Goal: Information Seeking & Learning: Find specific page/section

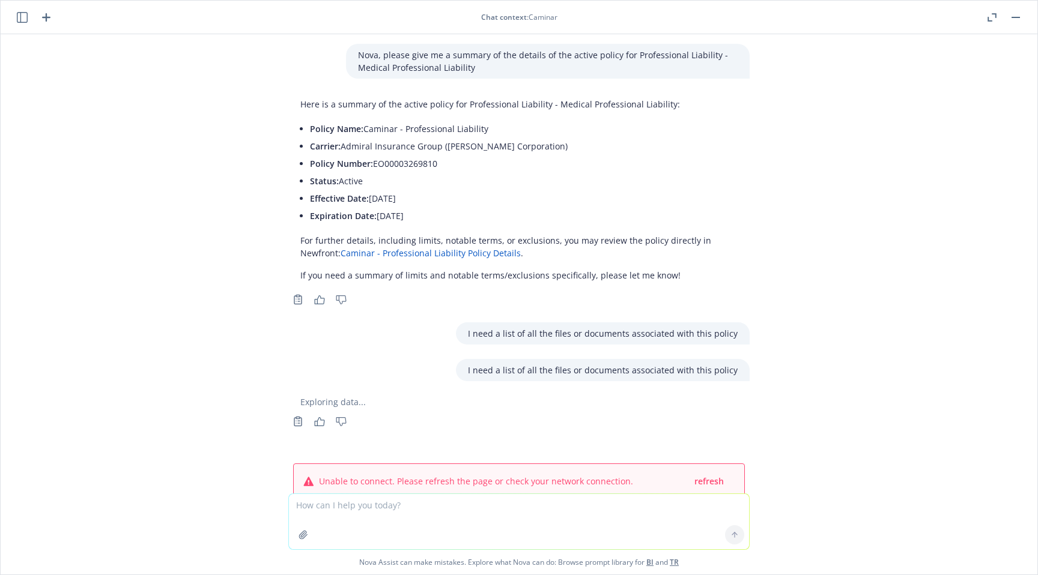
scroll to position [34, 0]
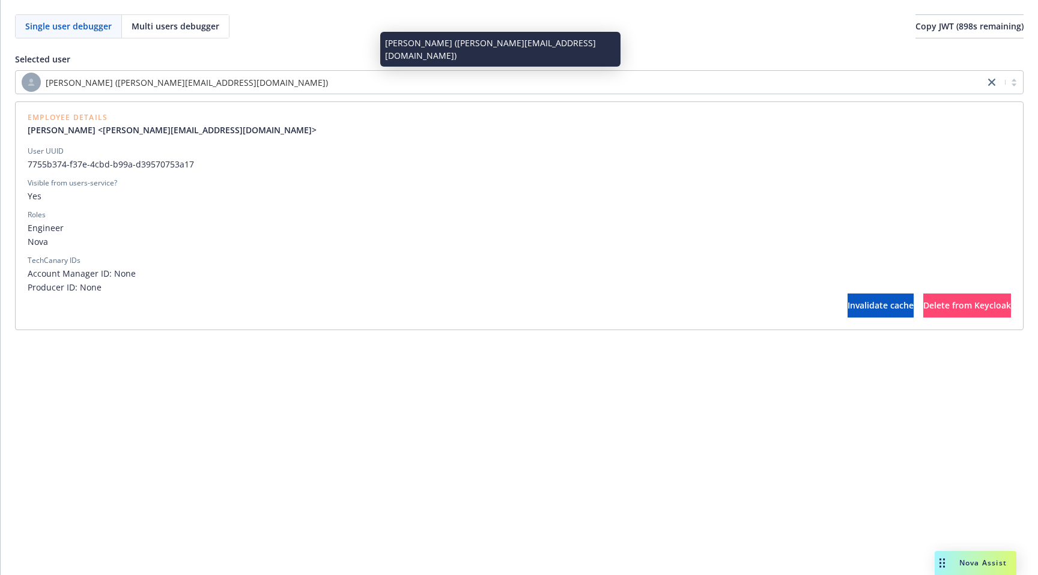
click at [146, 83] on span "[PERSON_NAME] ([PERSON_NAME][EMAIL_ADDRESS][DOMAIN_NAME])" at bounding box center [187, 82] width 282 height 13
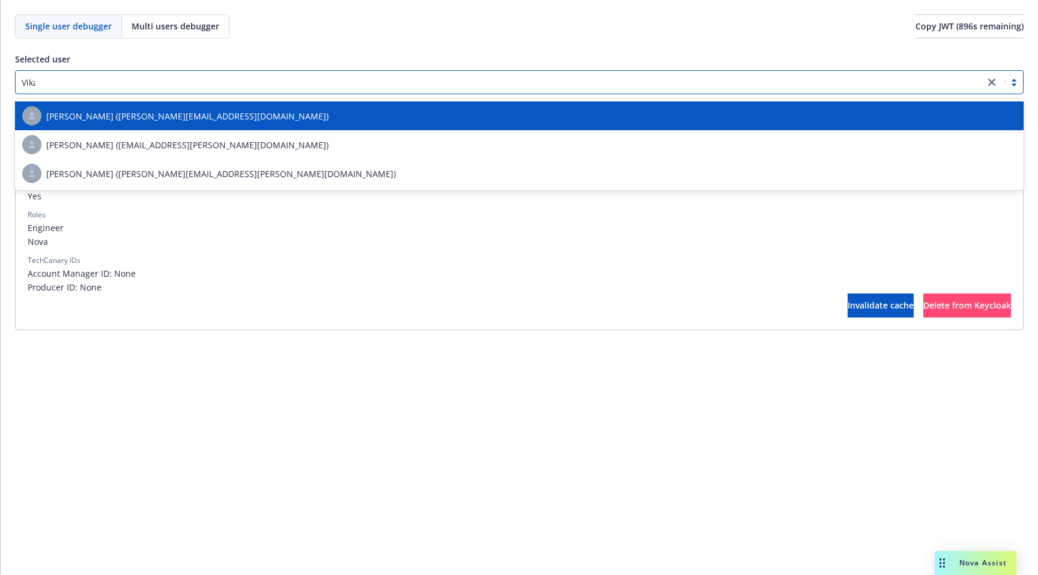
type input "Vikas"
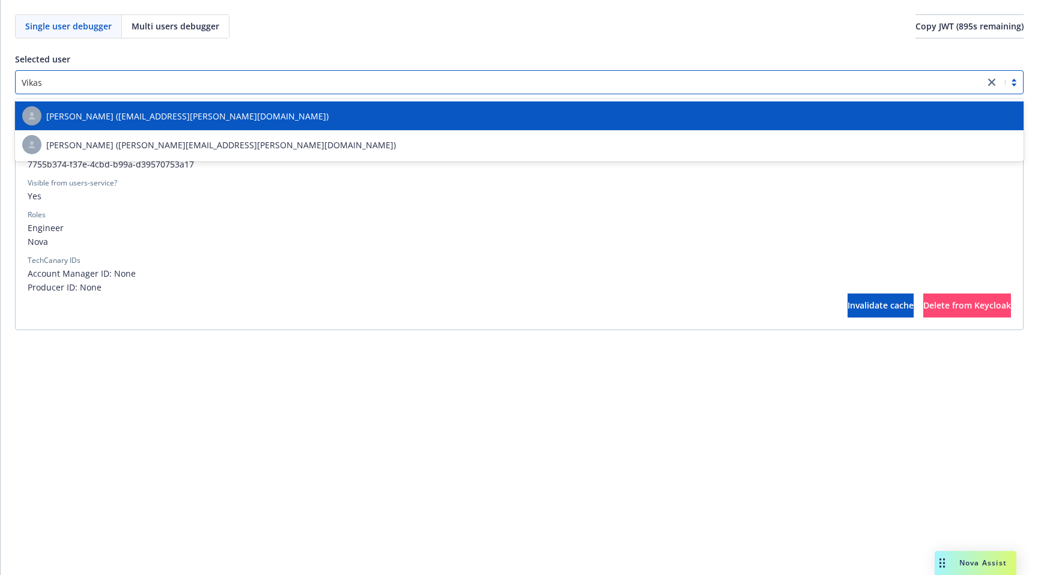
click at [174, 113] on span "[PERSON_NAME] ([EMAIL_ADDRESS][PERSON_NAME][DOMAIN_NAME])" at bounding box center [187, 116] width 282 height 13
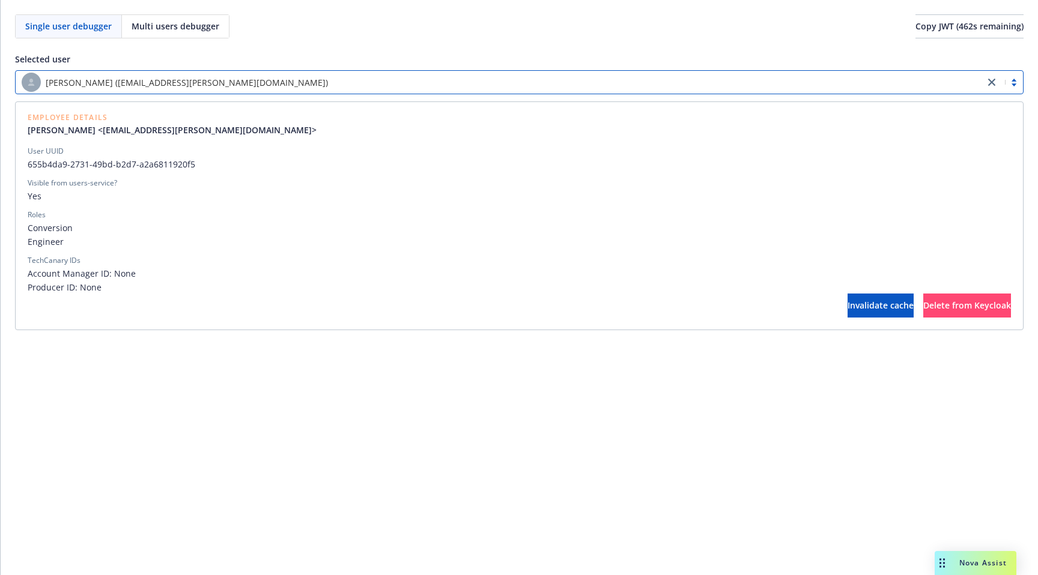
click at [177, 81] on span "[PERSON_NAME] ([EMAIL_ADDRESS][PERSON_NAME][DOMAIN_NAME])" at bounding box center [187, 82] width 282 height 13
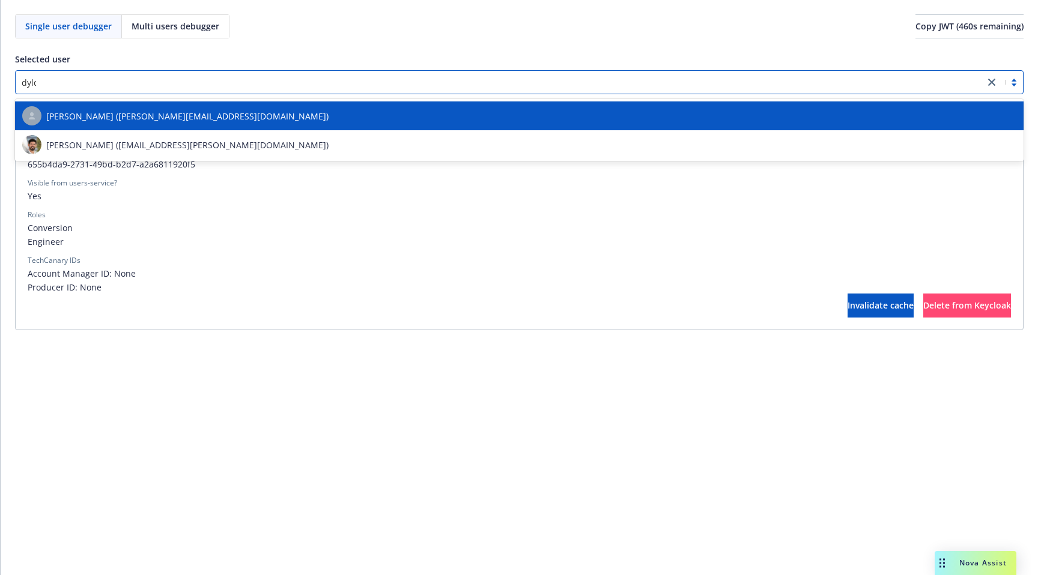
type input "dylon"
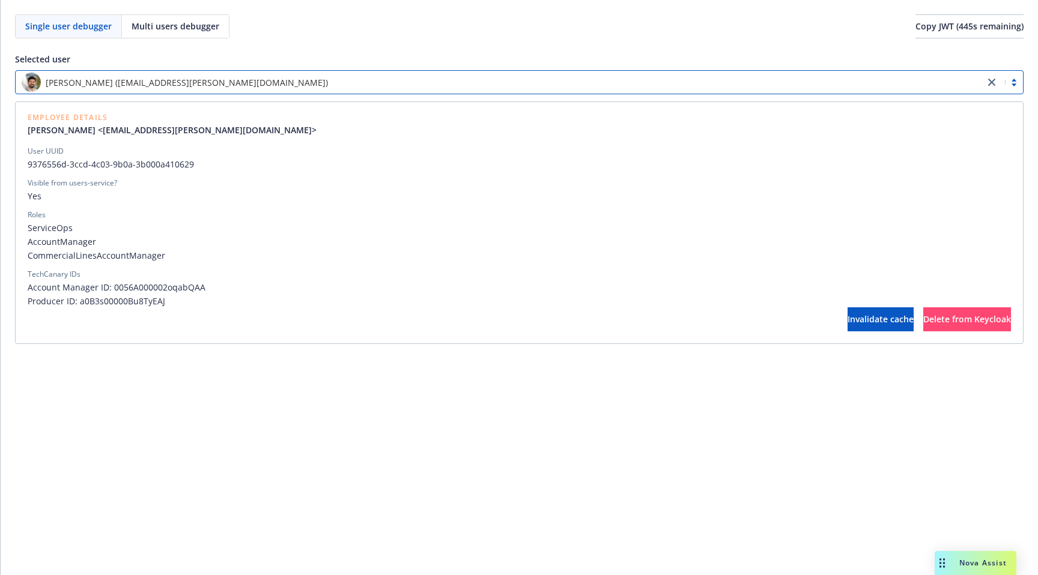
click at [227, 79] on div "Dylon Riley (dylon.riley@newfront.com)" at bounding box center [500, 82] width 957 height 19
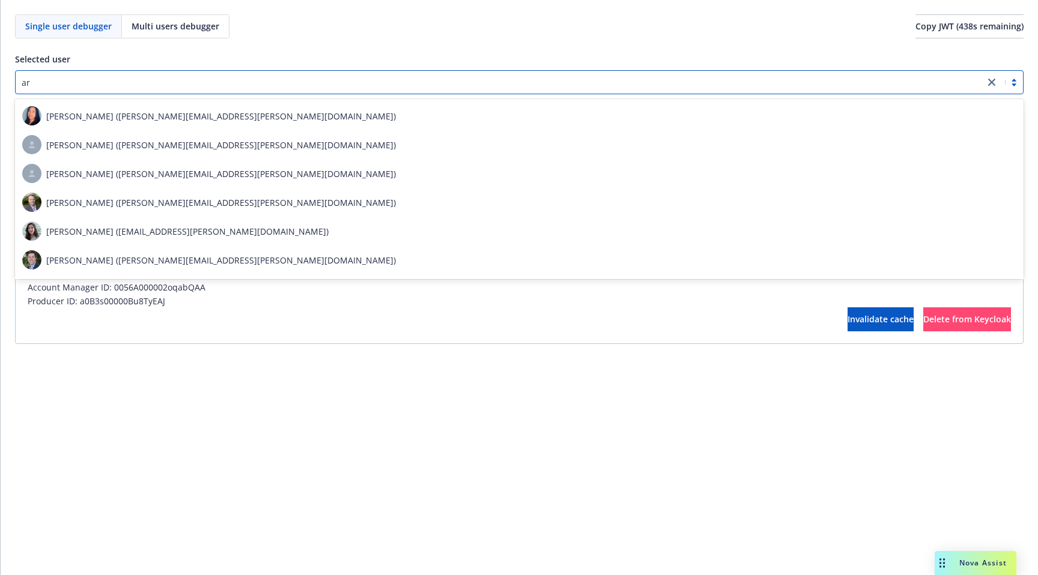
type input "a"
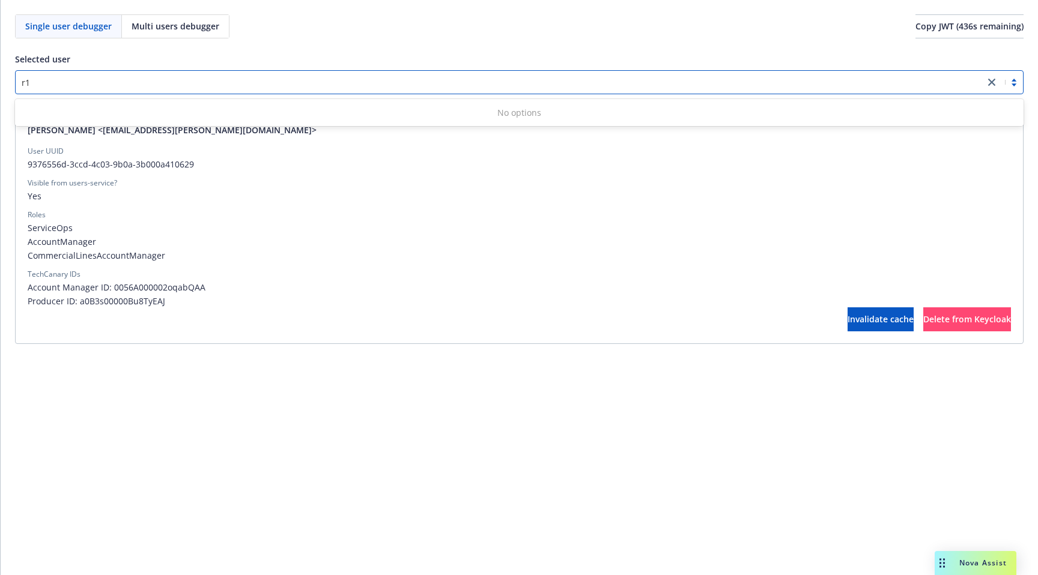
type input "r"
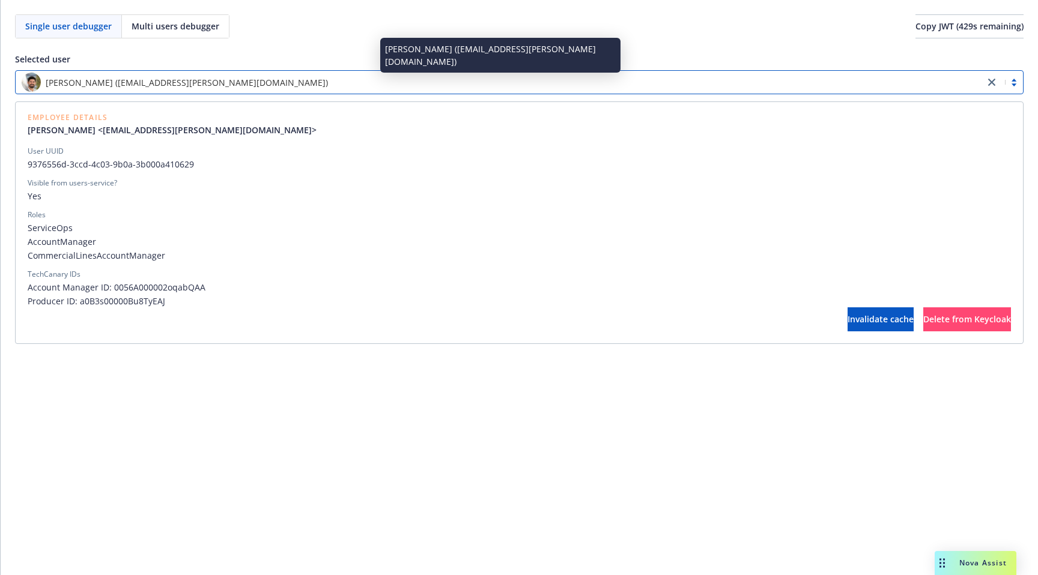
click at [204, 82] on div "Dylon Riley (dylon.riley@newfront.com)" at bounding box center [500, 82] width 957 height 19
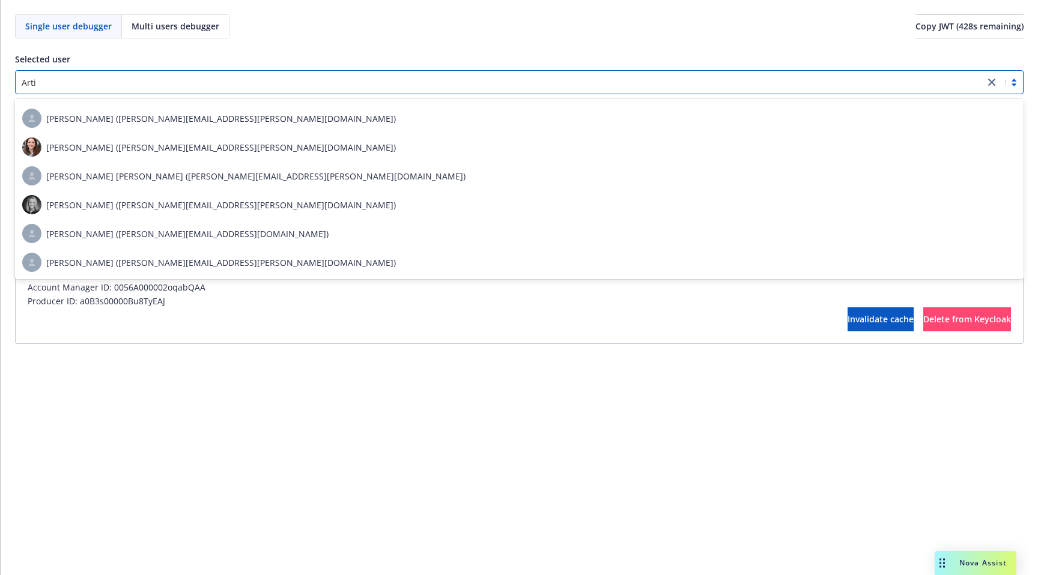
scroll to position [257, 0]
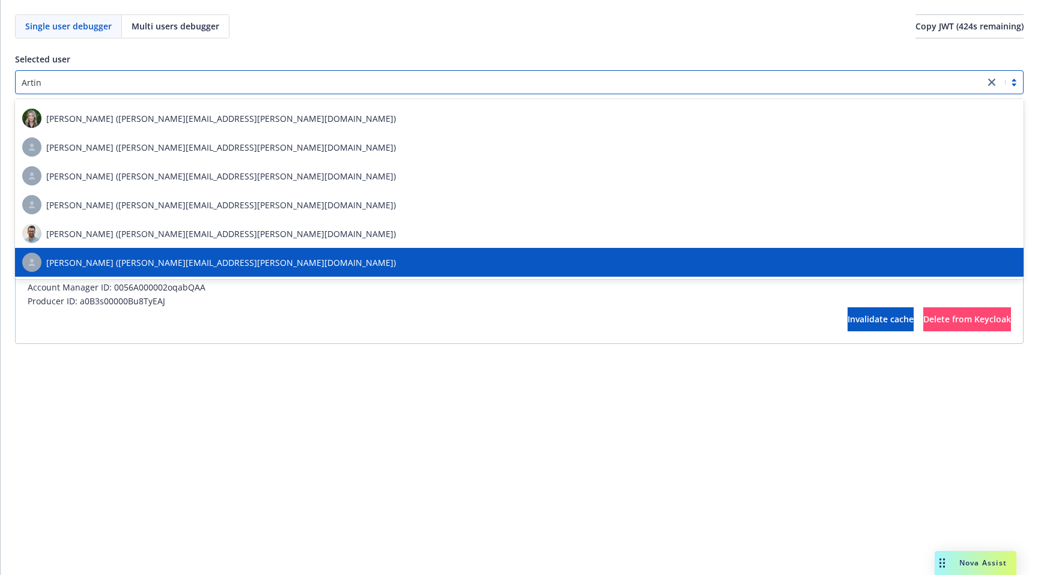
type input "Artin"
click at [346, 416] on div "Single user debugger Multi users debugger Copy JWT ( 424 s remaining) Selected …" at bounding box center [519, 287] width 1037 height 575
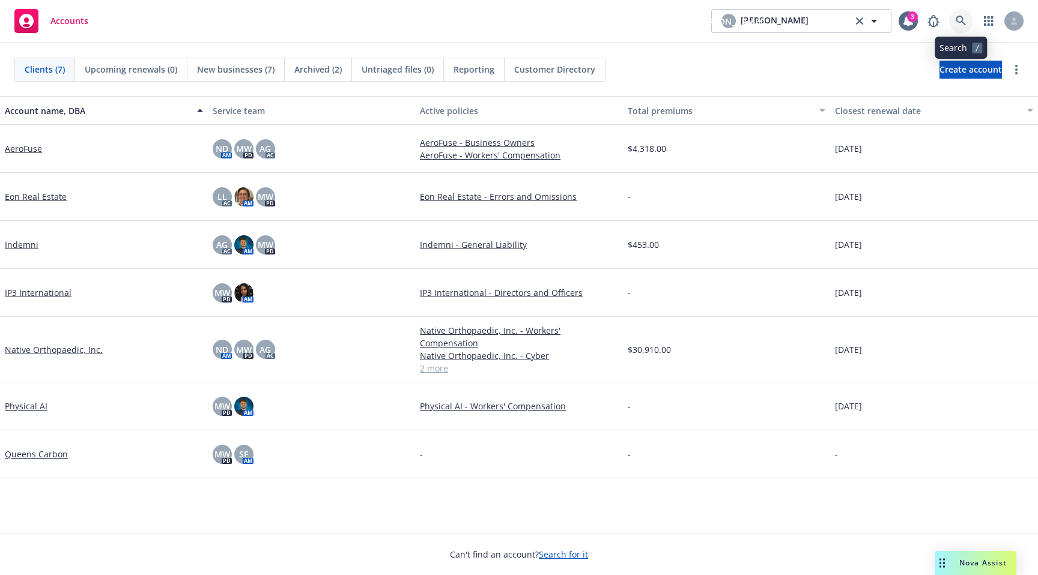
click at [965, 24] on icon at bounding box center [960, 21] width 11 height 11
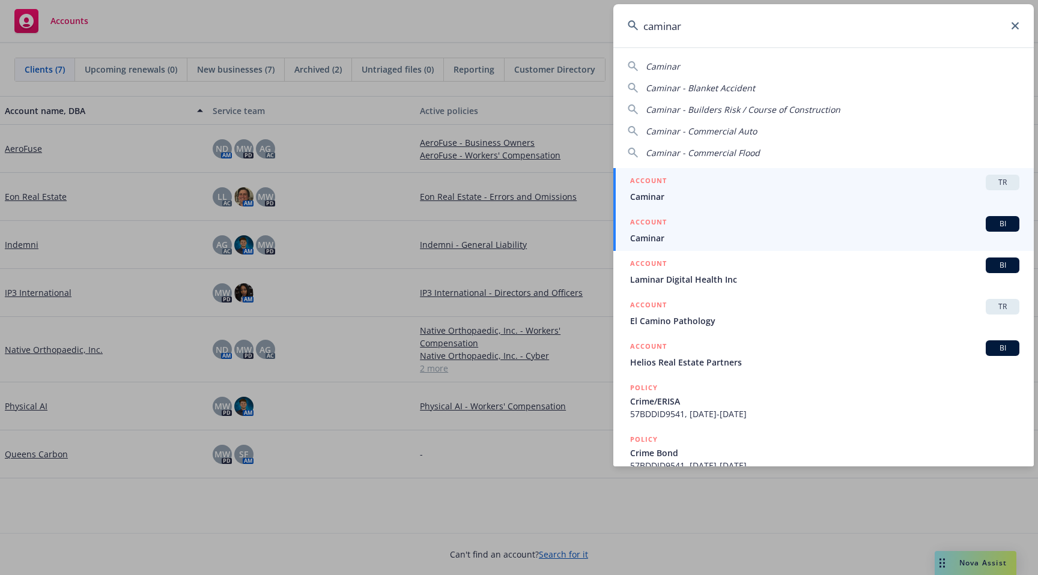
type input "caminar"
click at [704, 231] on div "ACCOUNT BI" at bounding box center [824, 224] width 389 height 16
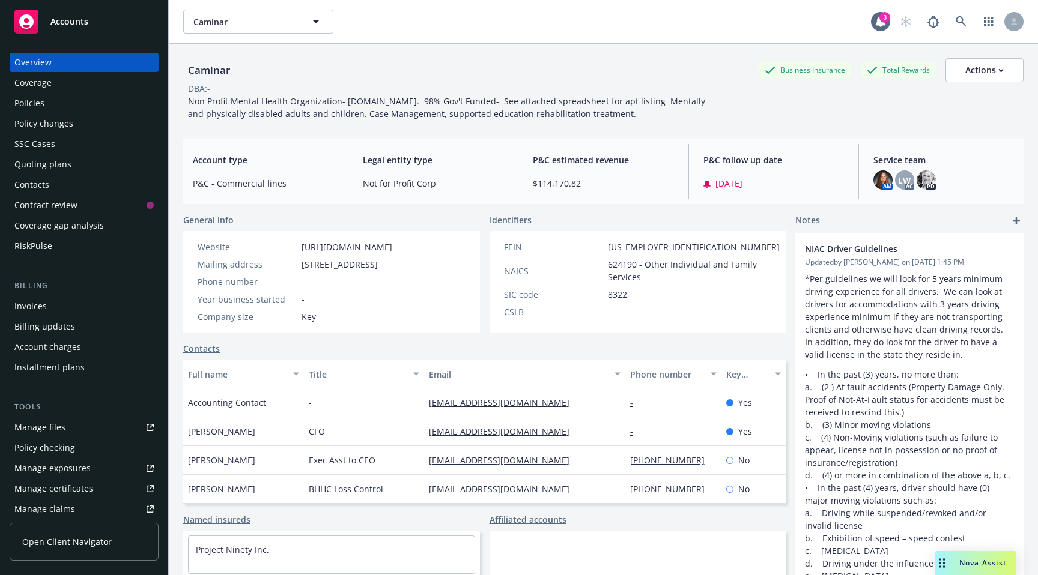
click at [955, 565] on div "Nova Assist" at bounding box center [982, 563] width 67 height 10
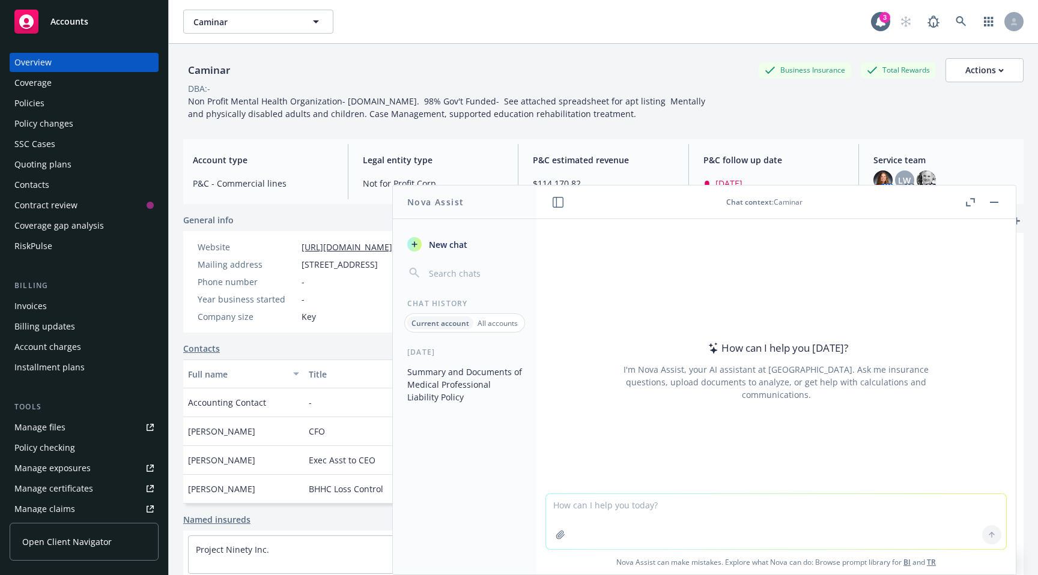
click at [478, 79] on div "Caminar Business Insurance Total Rewards Actions" at bounding box center [603, 70] width 840 height 24
click at [955, 24] on icon at bounding box center [960, 21] width 10 height 10
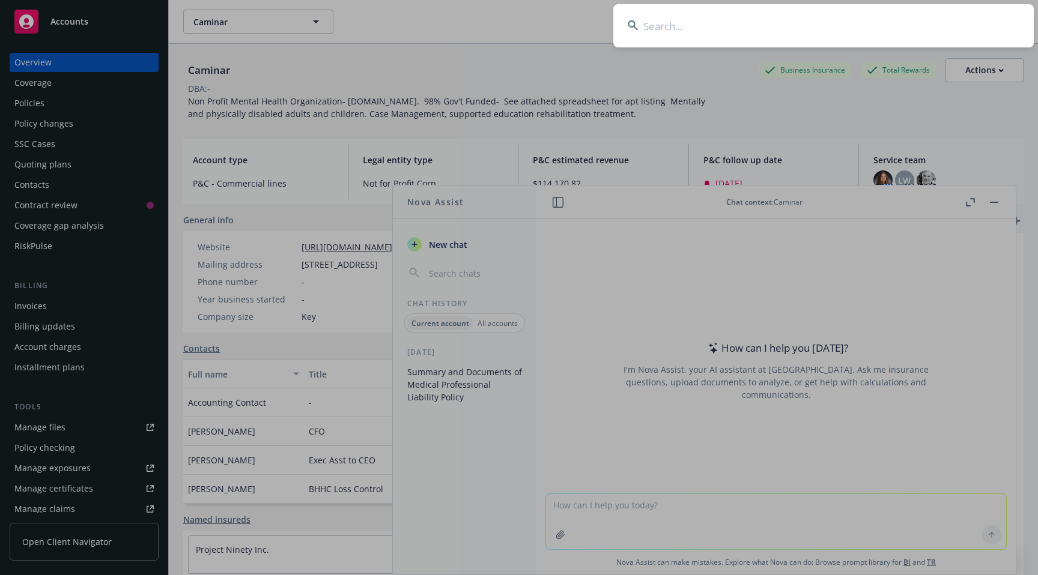
paste input "EO00003269810"
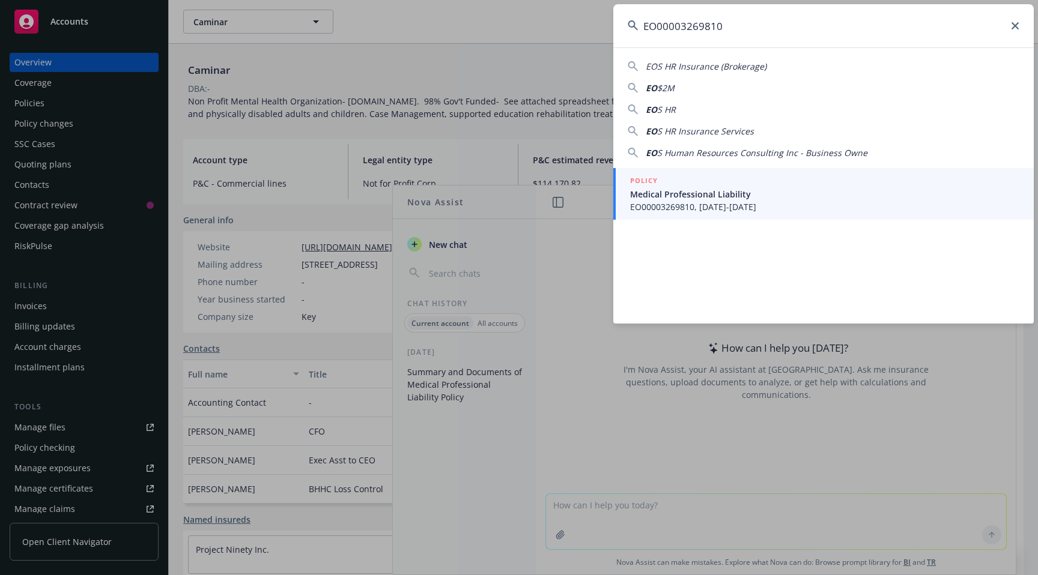
type input "EO00003269810"
click at [683, 197] on span "Medical Professional Liability" at bounding box center [824, 194] width 389 height 13
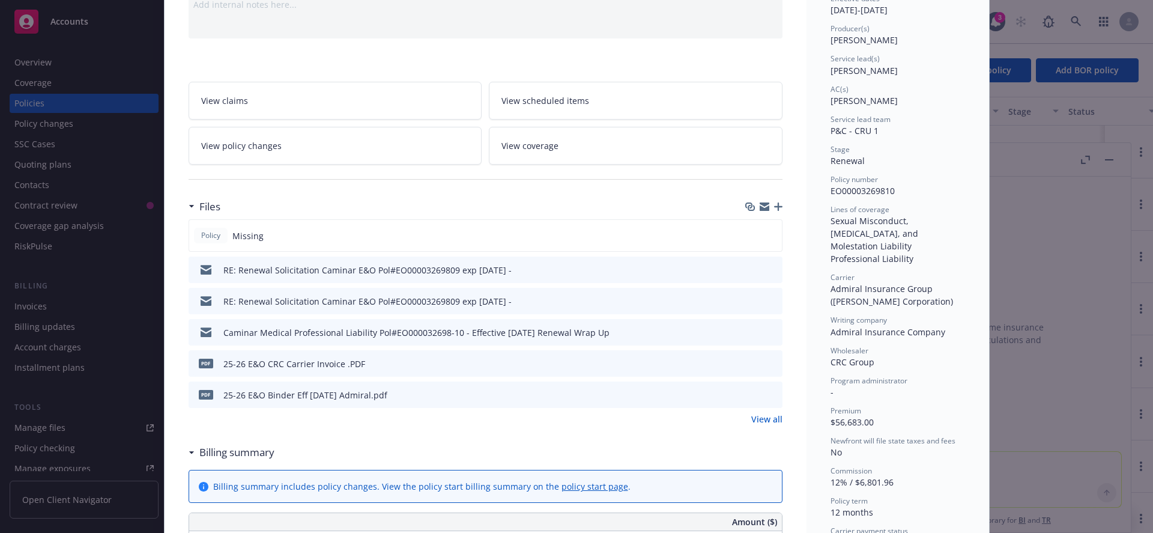
scroll to position [192, 0]
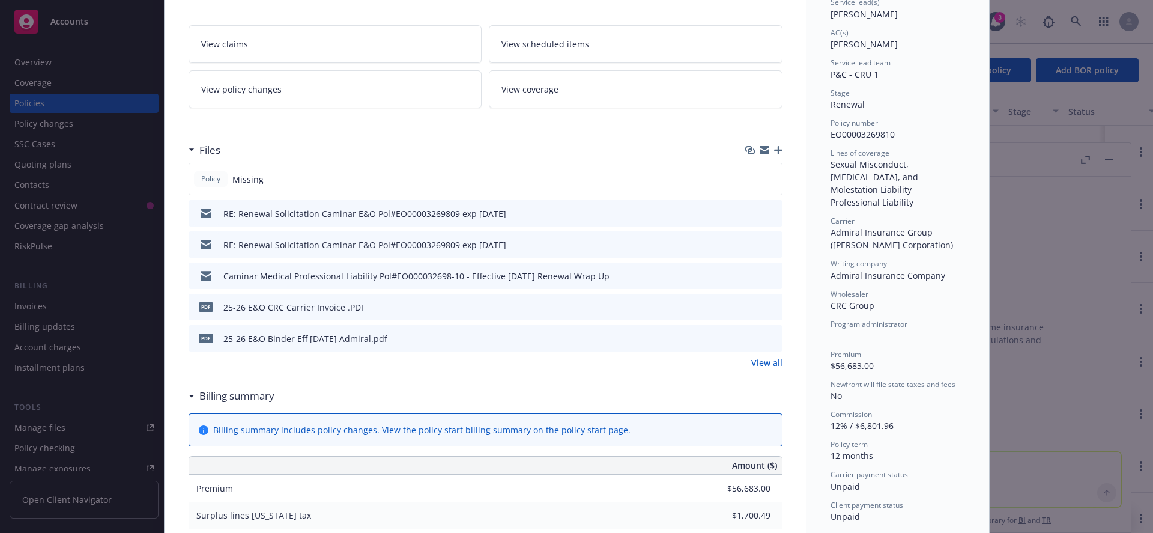
click at [202, 148] on h3 "Files" at bounding box center [209, 150] width 21 height 16
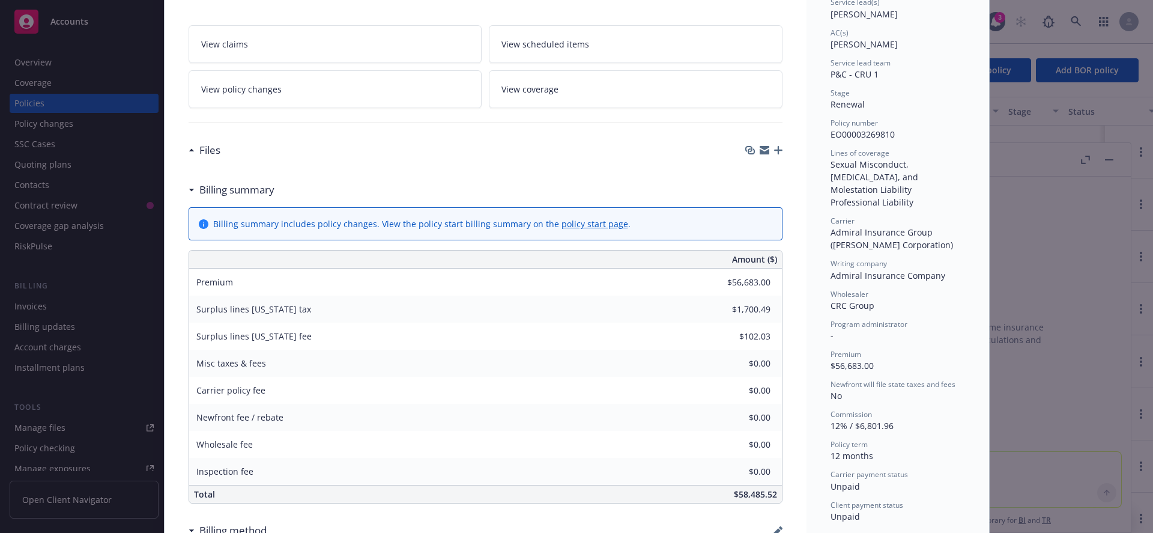
click at [202, 148] on h3 "Files" at bounding box center [209, 150] width 21 height 16
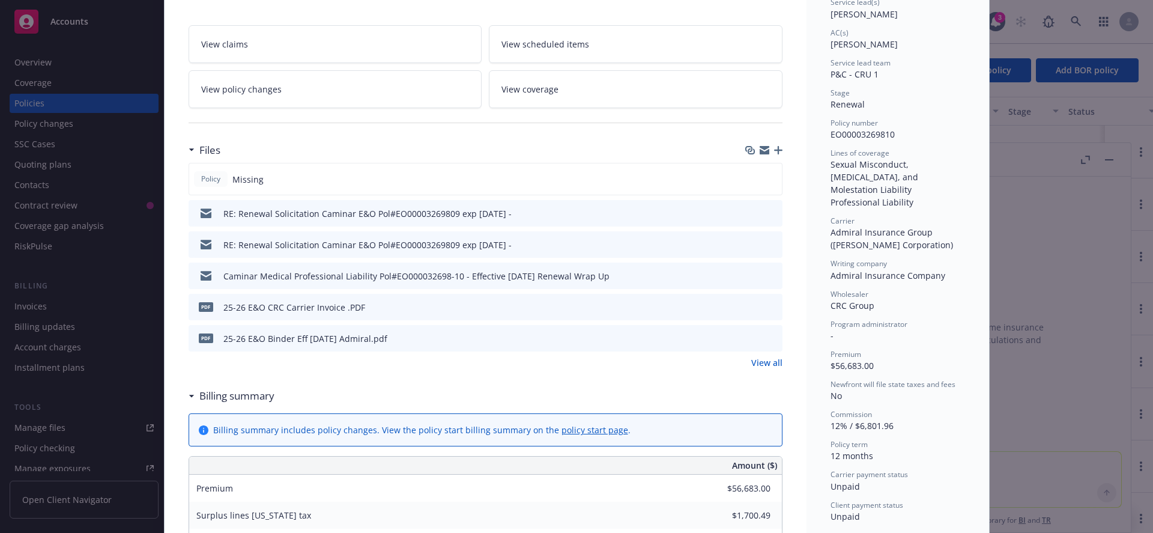
click at [764, 363] on link "View all" at bounding box center [766, 362] width 31 height 13
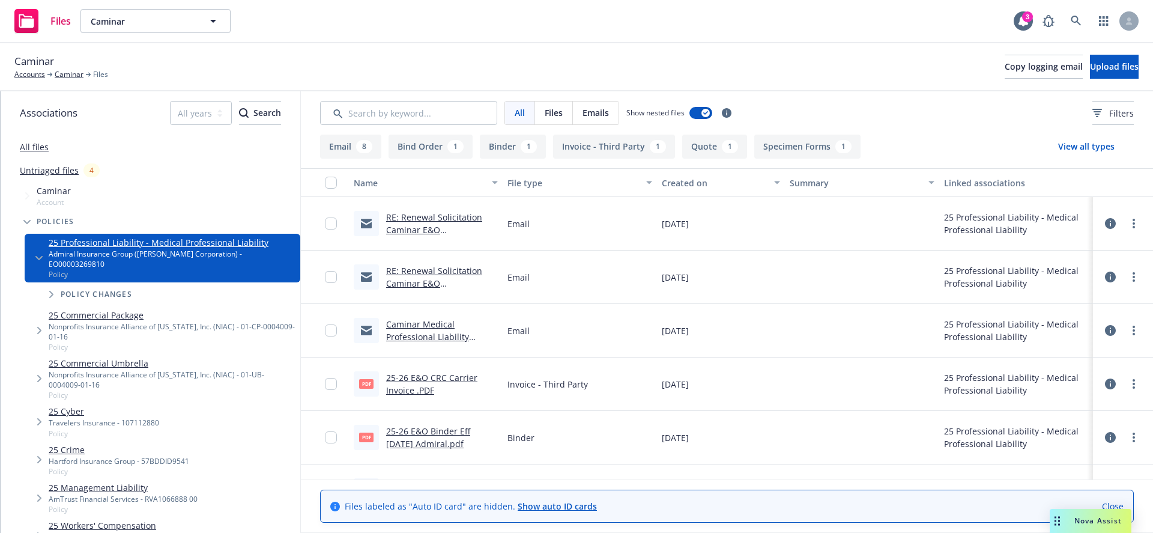
click at [974, 223] on div "25 Professional Liability - Medical Professional Liability" at bounding box center [1016, 223] width 144 height 25
click at [1105, 226] on icon at bounding box center [1110, 223] width 11 height 11
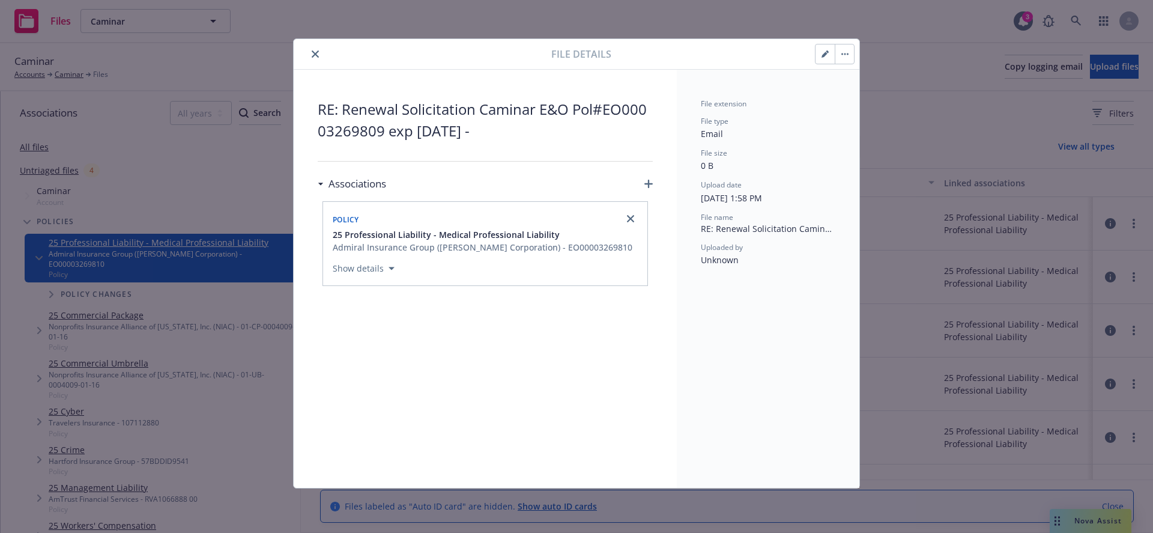
click at [318, 53] on icon "close" at bounding box center [315, 53] width 7 height 7
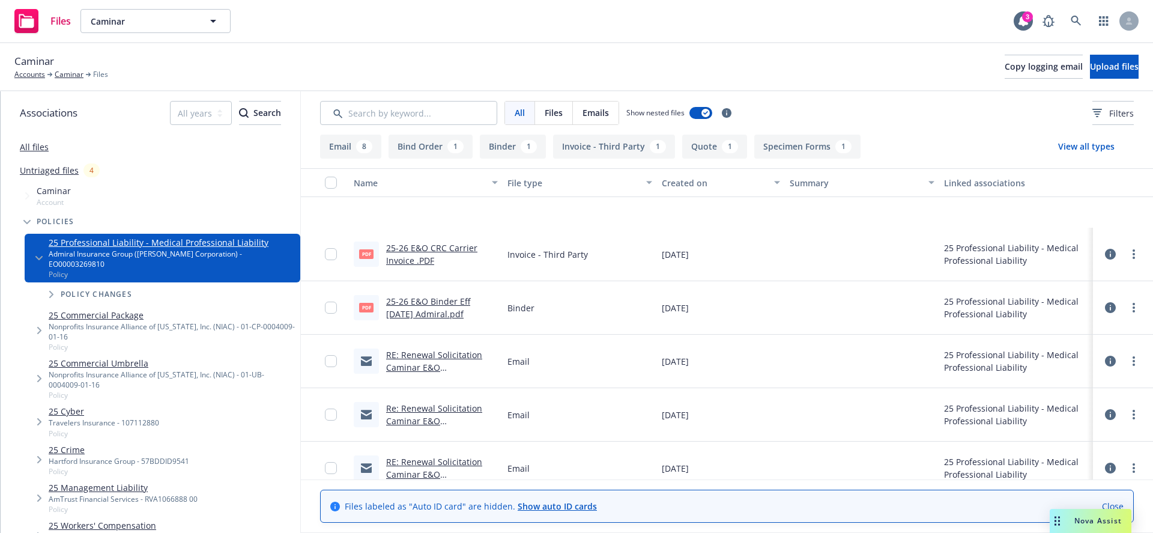
scroll to position [223, 0]
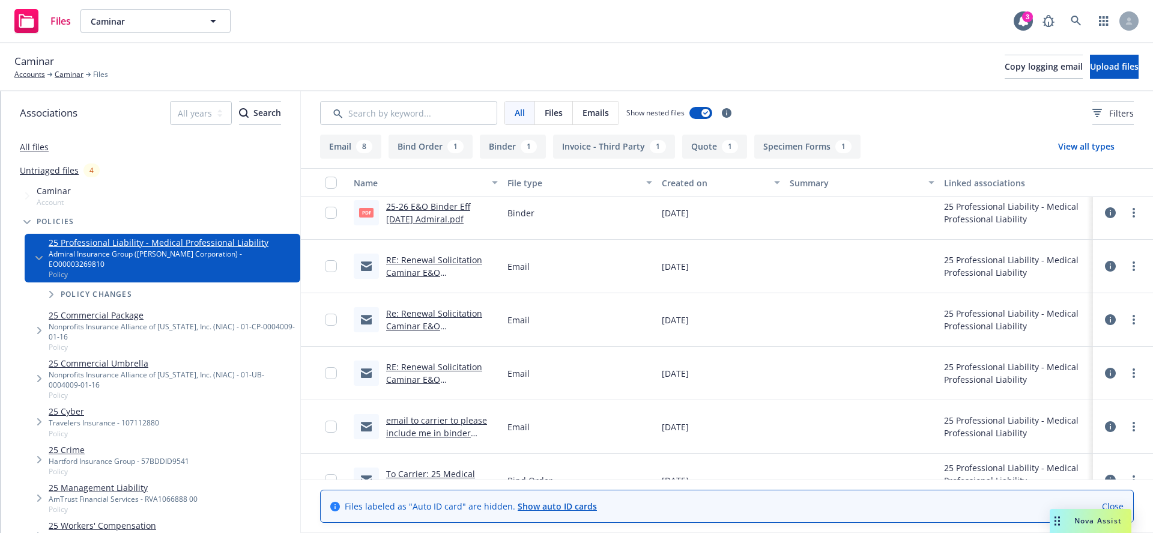
click at [1105, 270] on icon at bounding box center [1110, 266] width 11 height 11
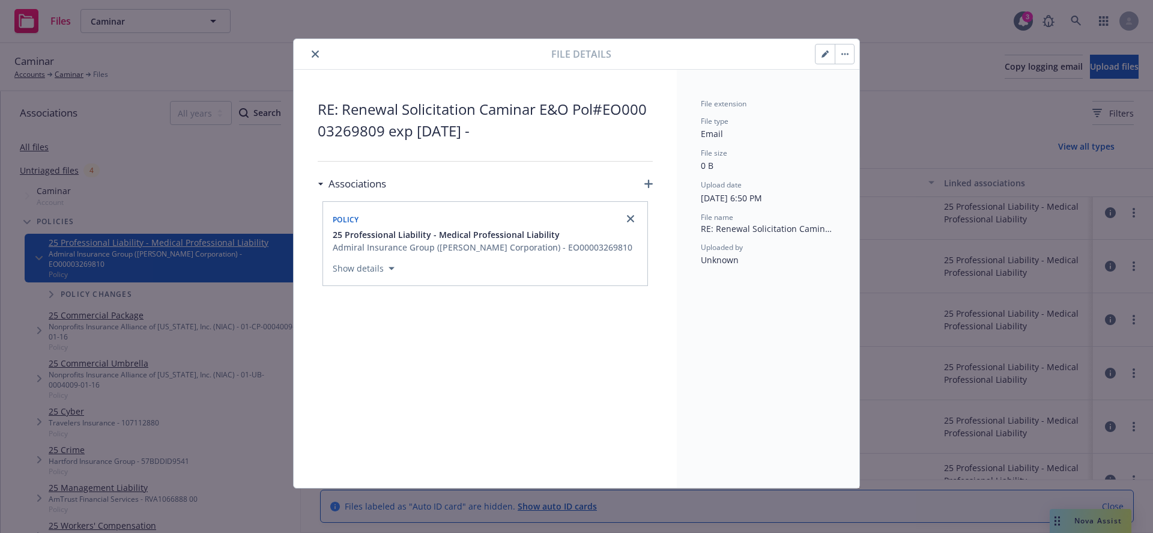
click at [849, 58] on button "button" at bounding box center [844, 53] width 19 height 19
click at [916, 229] on div "File details Archive Download Preview Update associations RE: Renewal Solicitat…" at bounding box center [576, 266] width 1153 height 533
click at [321, 56] on button "close" at bounding box center [315, 54] width 14 height 14
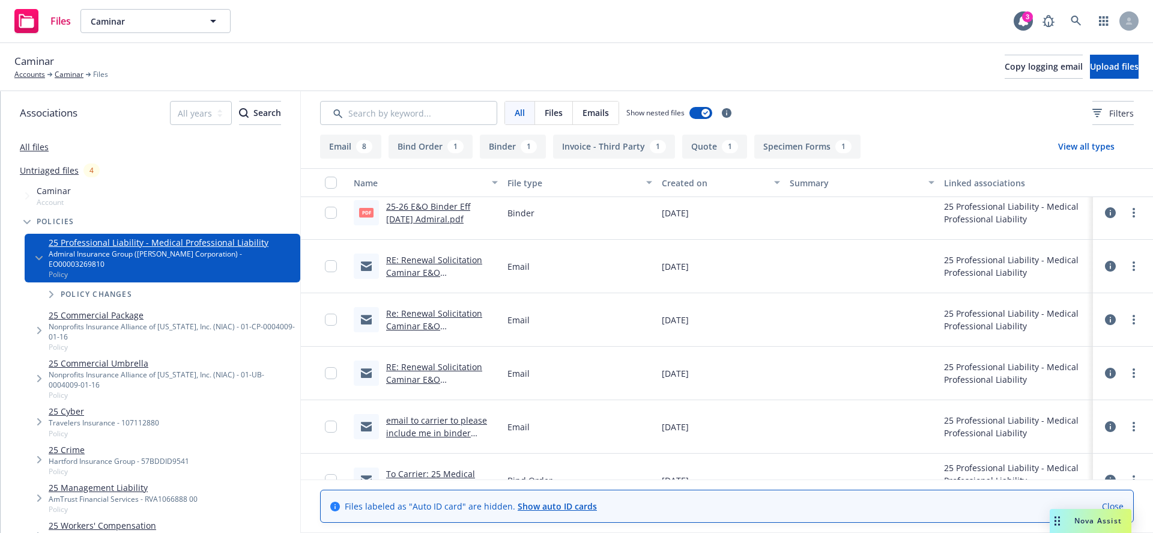
click at [1105, 324] on icon at bounding box center [1110, 319] width 11 height 11
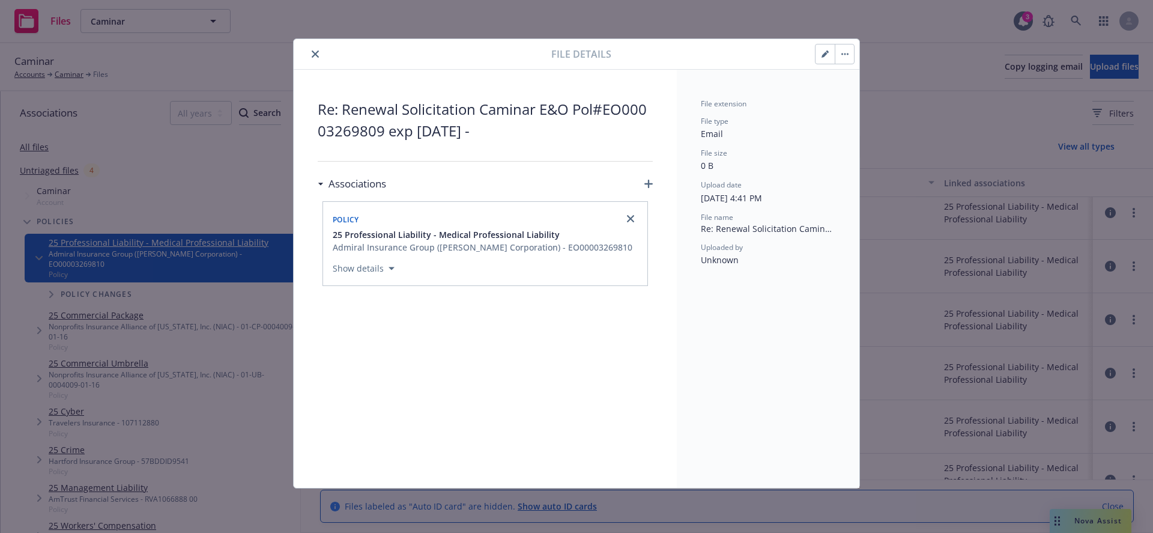
click at [319, 55] on button "close" at bounding box center [315, 54] width 14 height 14
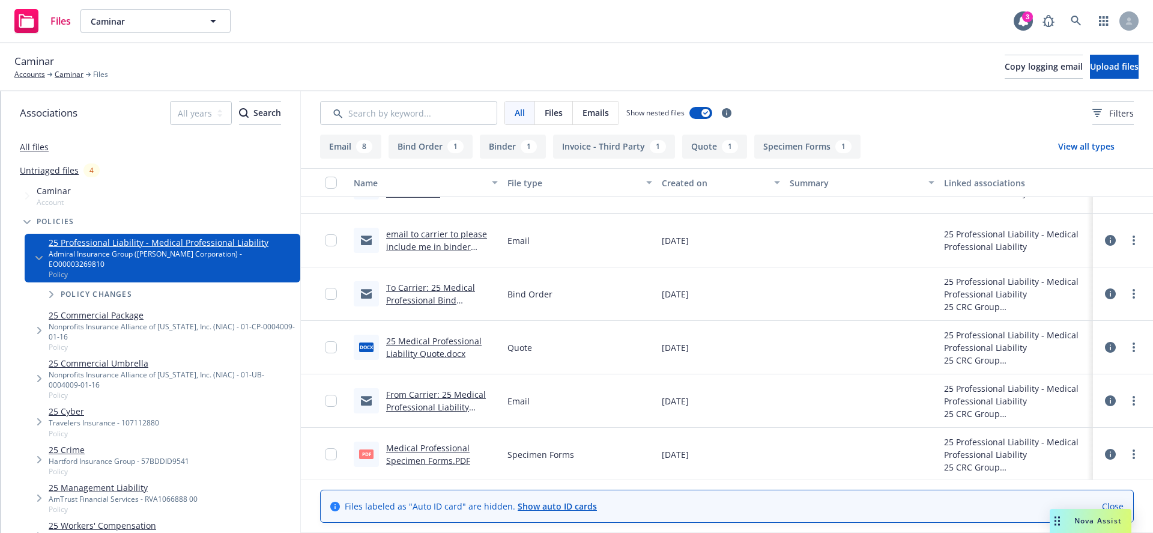
scroll to position [409, 0]
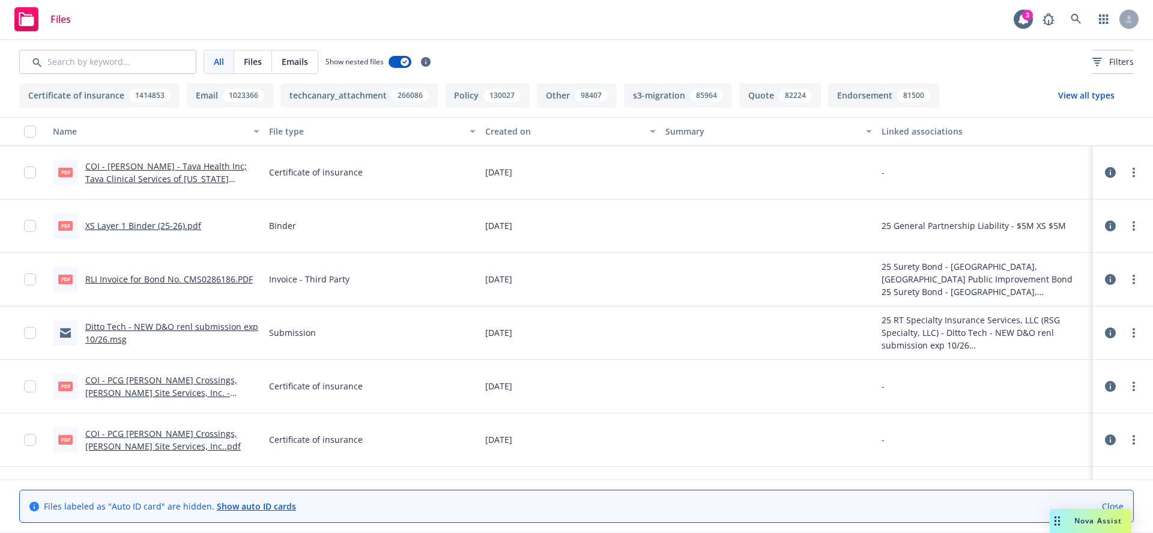
click at [1105, 172] on icon at bounding box center [1110, 172] width 11 height 11
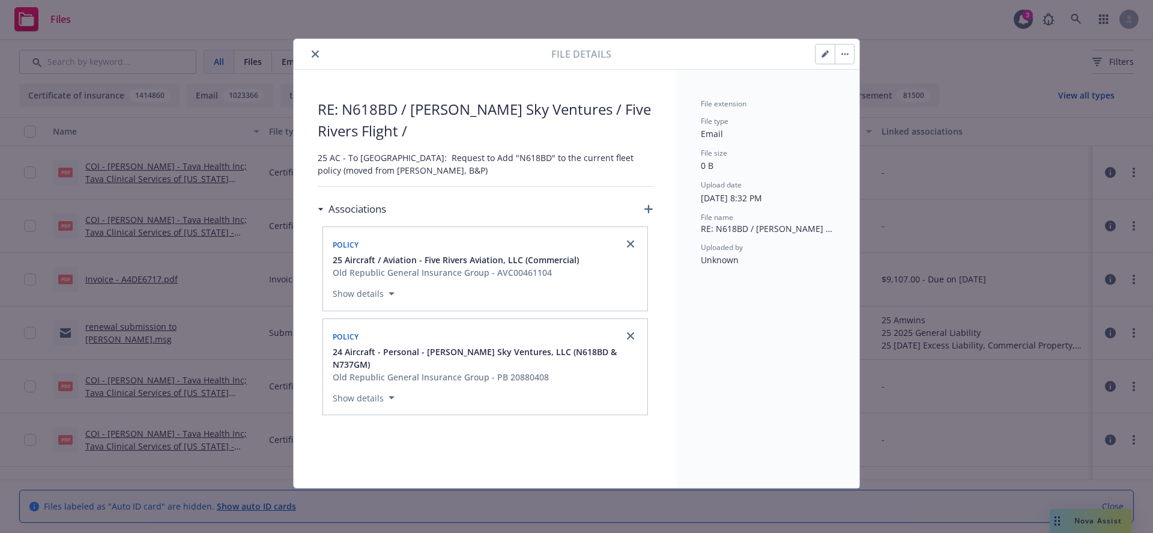
click at [373, 295] on button "Show details" at bounding box center [363, 293] width 71 height 14
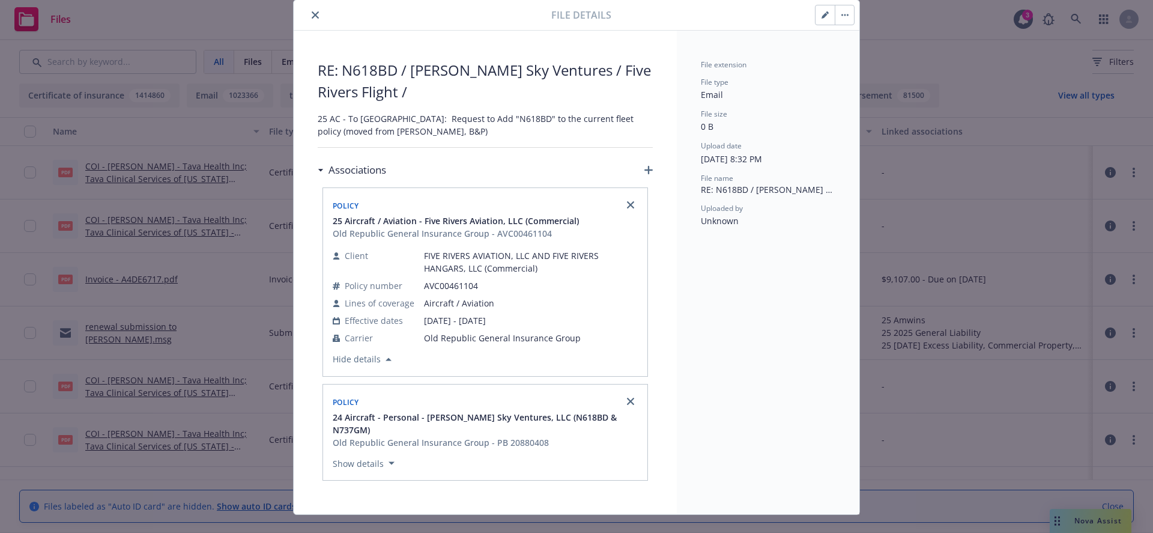
scroll to position [47, 0]
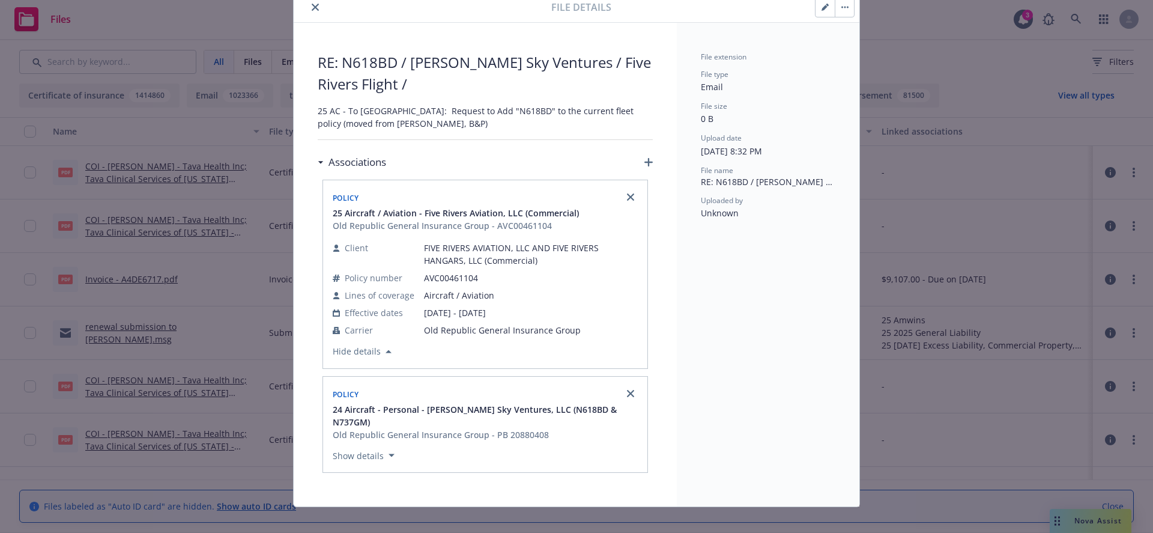
click at [380, 448] on button "Show details" at bounding box center [363, 455] width 71 height 14
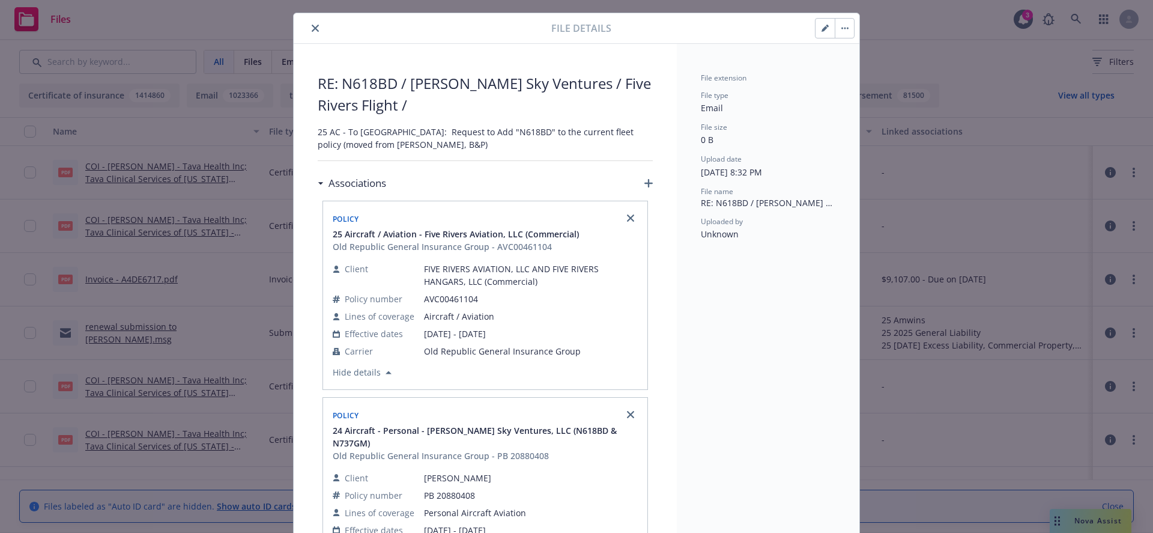
scroll to position [0, 0]
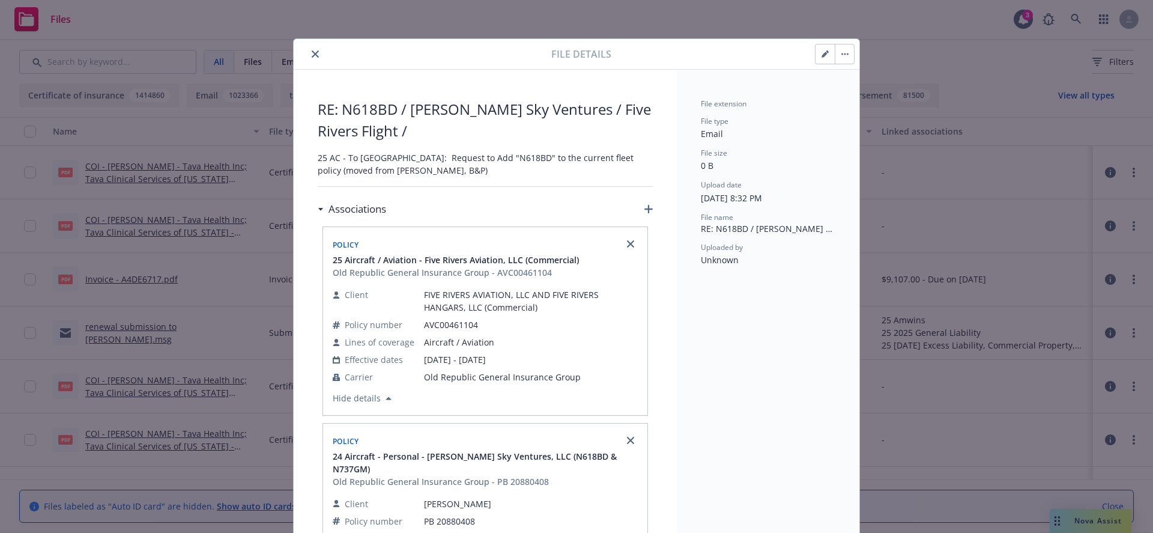
click at [318, 157] on span "25 AC - To [GEOGRAPHIC_DATA]: Request to Add "N618BD" to the current fleet poli…" at bounding box center [485, 163] width 335 height 25
drag, startPoint x: 315, startPoint y: 157, endPoint x: 411, endPoint y: 171, distance: 97.7
click at [411, 171] on span "25 AC - To [GEOGRAPHIC_DATA]: Request to Add "N618BD" to the current fleet poli…" at bounding box center [485, 163] width 335 height 25
copy span "25 AC - To [GEOGRAPHIC_DATA]: Request to Add "N618BD" to the current fleet poli…"
